Goal: Task Accomplishment & Management: Complete application form

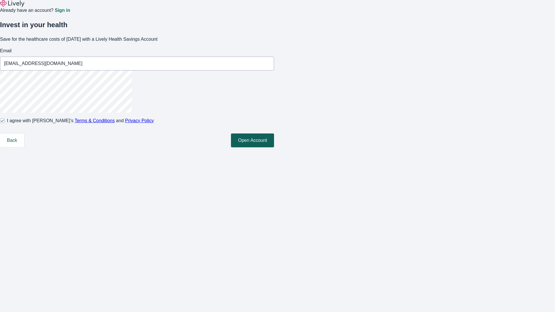
click at [274, 147] on button "Open Account" at bounding box center [252, 141] width 43 height 14
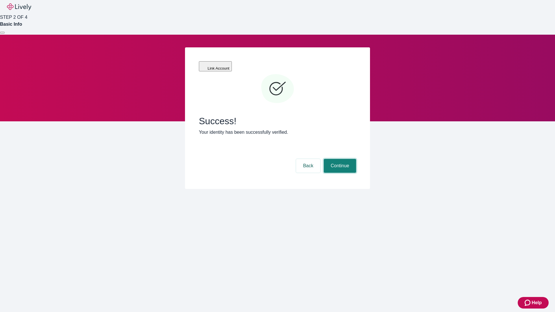
click at [339, 159] on button "Continue" at bounding box center [340, 166] width 32 height 14
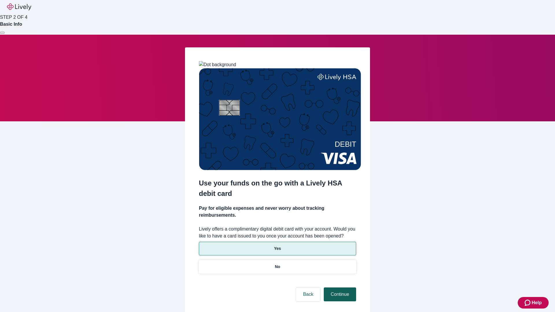
click at [277, 246] on p "Yes" at bounding box center [277, 249] width 7 height 6
click at [339, 288] on button "Continue" at bounding box center [340, 295] width 32 height 14
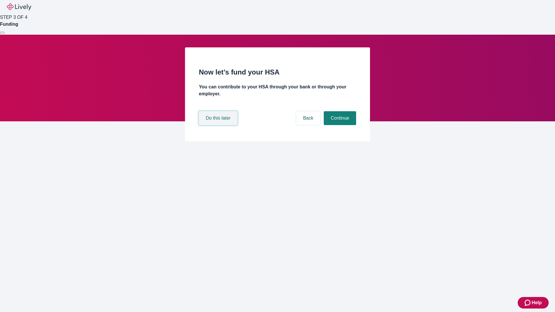
click at [219, 125] on button "Do this later" at bounding box center [218, 118] width 38 height 14
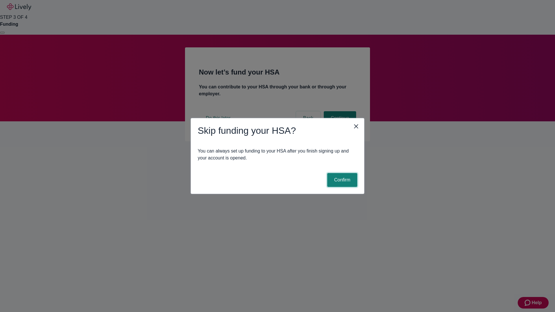
click at [342, 180] on button "Confirm" at bounding box center [342, 180] width 30 height 14
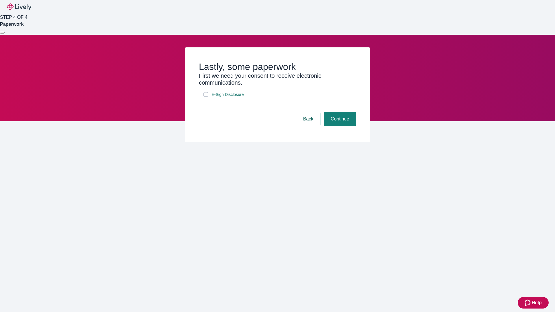
click at [206, 97] on input "E-Sign Disclosure" at bounding box center [206, 94] width 5 height 5
checkbox input "true"
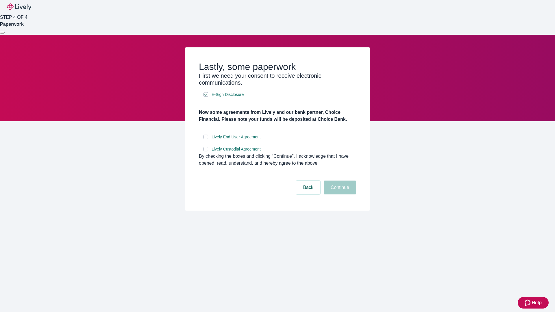
click at [206, 139] on input "Lively End User Agreement" at bounding box center [206, 137] width 5 height 5
checkbox input "true"
click at [206, 152] on input "Lively Custodial Agreement" at bounding box center [206, 149] width 5 height 5
checkbox input "true"
click at [339, 195] on button "Continue" at bounding box center [340, 188] width 32 height 14
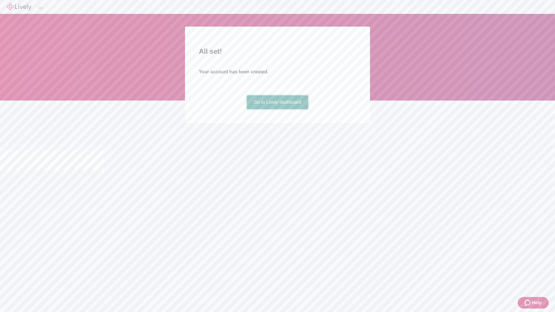
click at [277, 109] on link "Go to Lively dashboard" at bounding box center [278, 102] width 62 height 14
